Goal: Transaction & Acquisition: Book appointment/travel/reservation

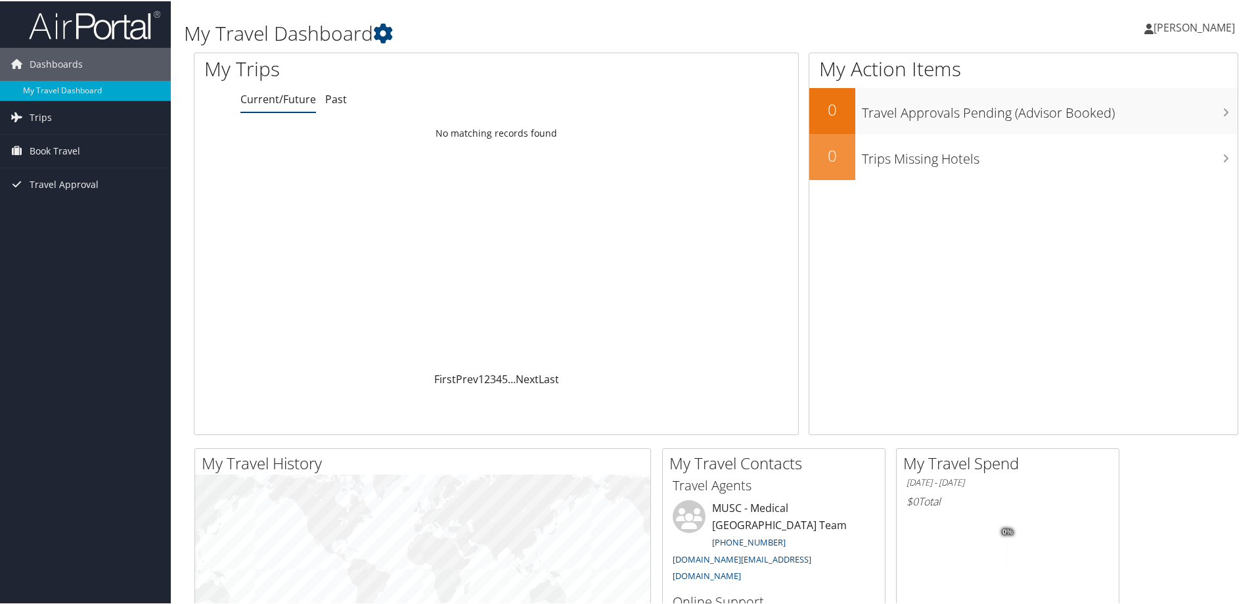
click at [1153, 27] on span "[PERSON_NAME]" at bounding box center [1193, 26] width 81 height 14
click at [45, 156] on span "Book Travel" at bounding box center [55, 149] width 51 height 33
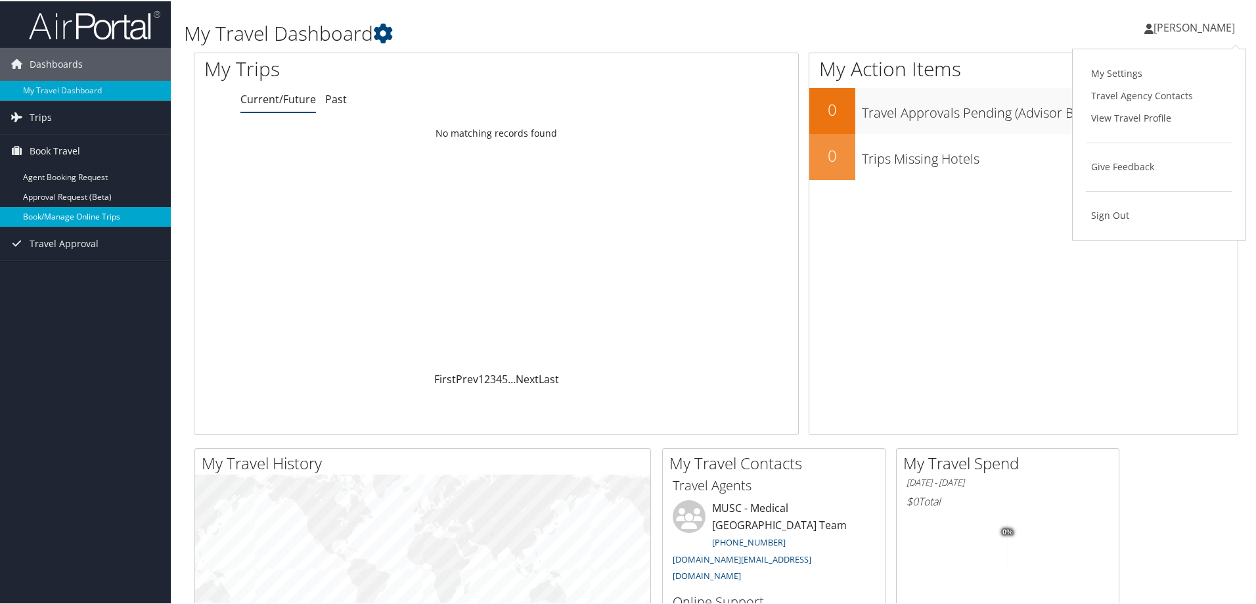
click at [48, 217] on link "Book/Manage Online Trips" at bounding box center [85, 216] width 171 height 20
